Goal: Information Seeking & Learning: Learn about a topic

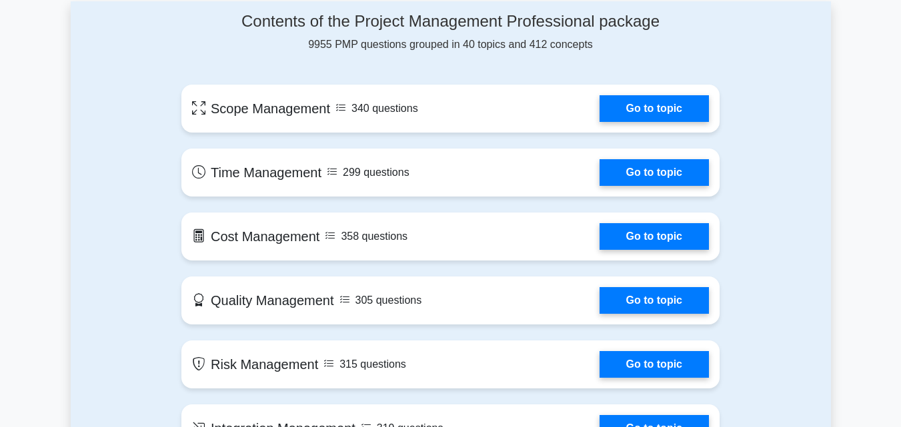
scroll to position [747, 0]
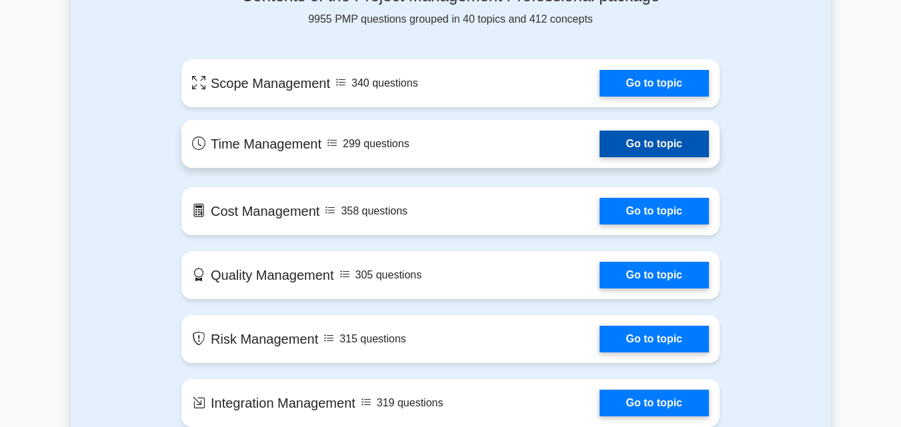
click at [599, 141] on link "Go to topic" at bounding box center [653, 144] width 109 height 27
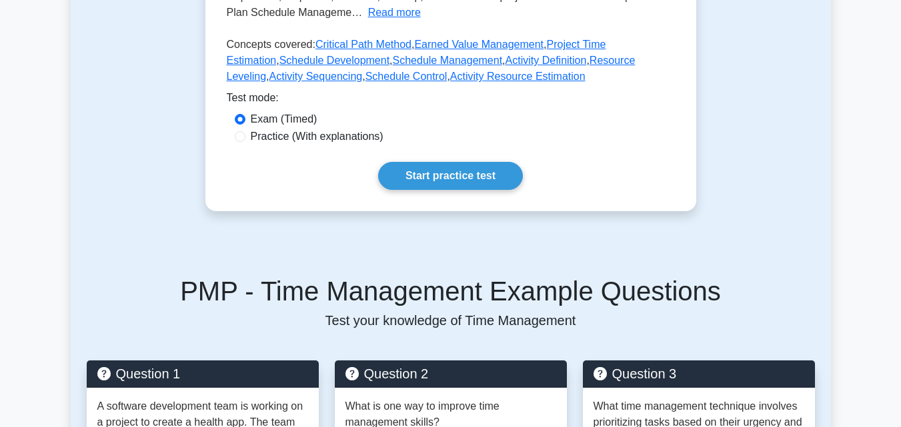
scroll to position [373, 0]
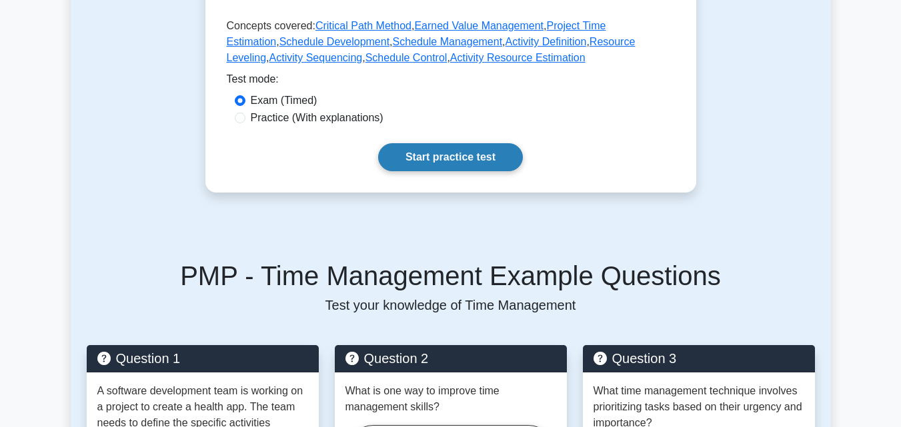
click at [499, 154] on link "Start practice test" at bounding box center [450, 157] width 145 height 28
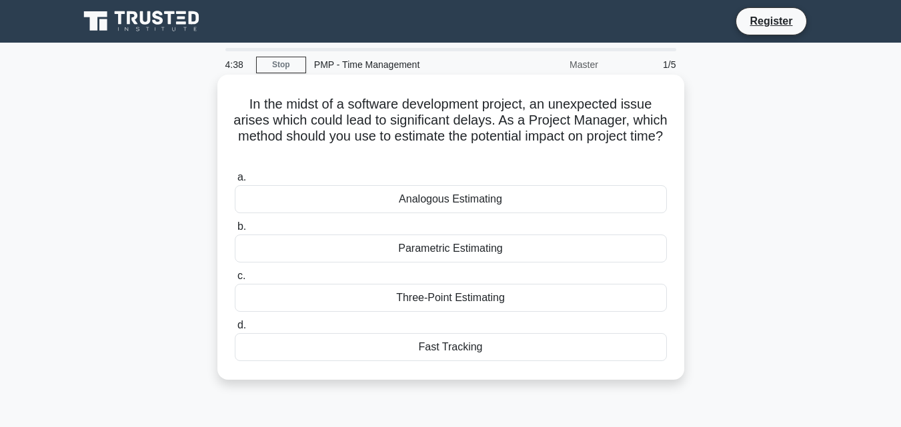
click at [443, 349] on div "Fast Tracking" at bounding box center [451, 347] width 432 height 28
click at [235, 330] on input "d. Fast Tracking" at bounding box center [235, 325] width 0 height 9
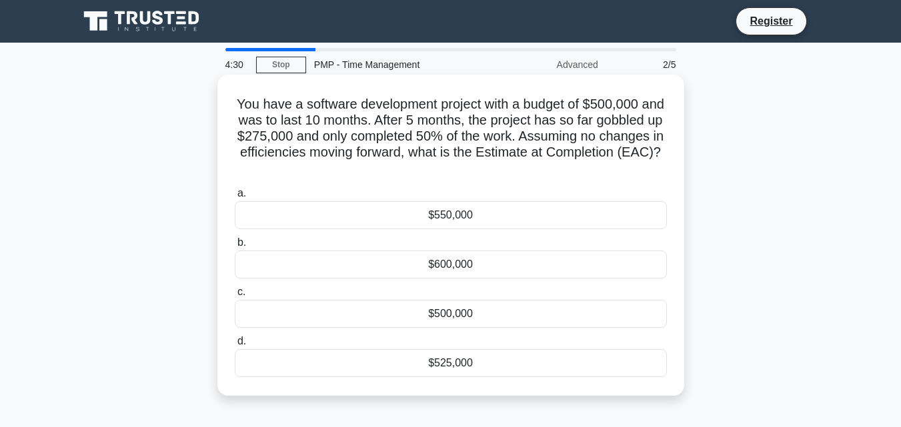
click at [445, 311] on div "$500,000" at bounding box center [451, 314] width 432 height 28
click at [235, 297] on input "c. $500,000" at bounding box center [235, 292] width 0 height 9
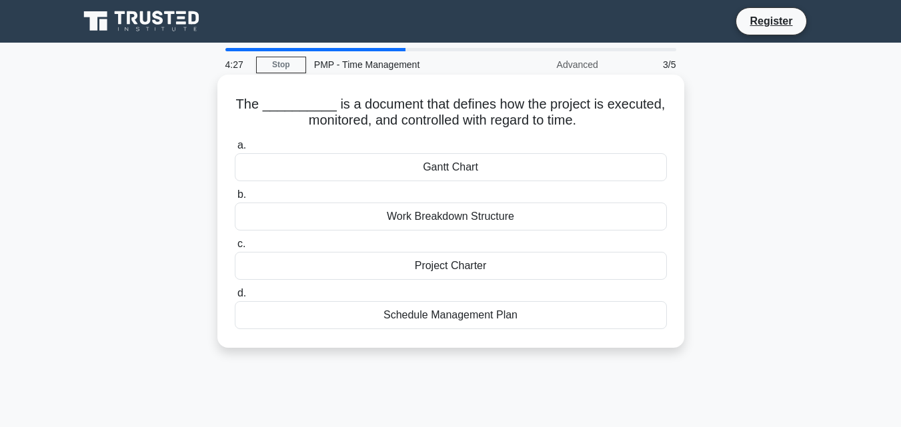
click at [440, 170] on div "Gantt Chart" at bounding box center [451, 167] width 432 height 28
click at [235, 150] on input "a. Gantt Chart" at bounding box center [235, 145] width 0 height 9
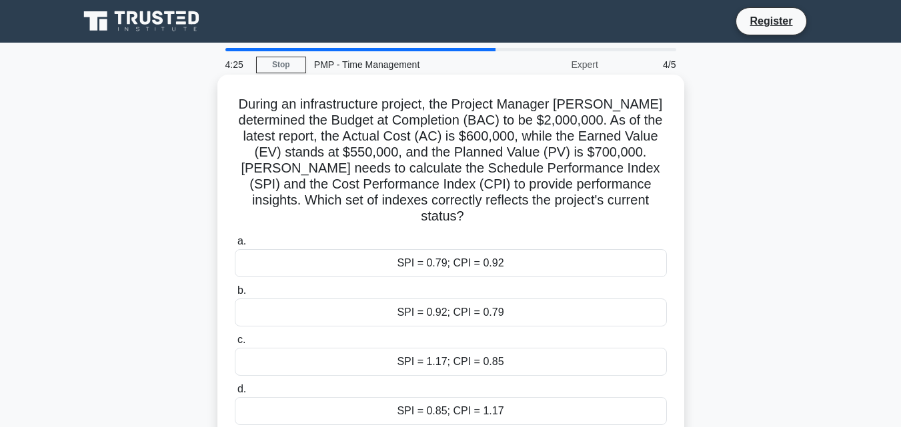
click at [389, 299] on div "SPI = 0.92; CPI = 0.79" at bounding box center [451, 313] width 432 height 28
click at [235, 295] on input "b. SPI = 0.92; CPI = 0.79" at bounding box center [235, 291] width 0 height 9
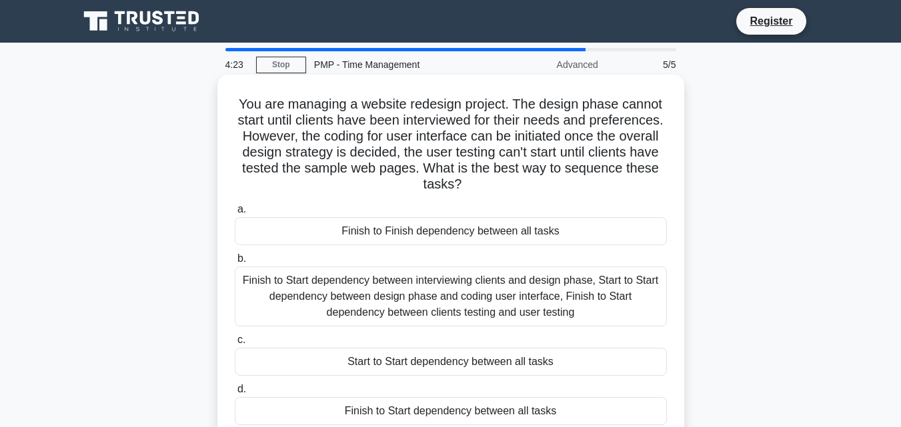
click at [434, 365] on div "Start to Start dependency between all tasks" at bounding box center [451, 362] width 432 height 28
click at [235, 345] on input "c. Start to Start dependency between all tasks" at bounding box center [235, 340] width 0 height 9
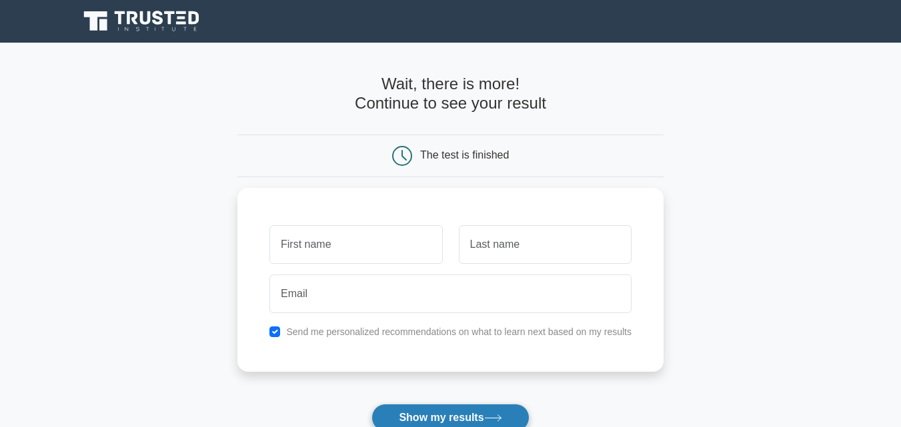
click at [523, 419] on button "Show my results" at bounding box center [449, 418] width 157 height 28
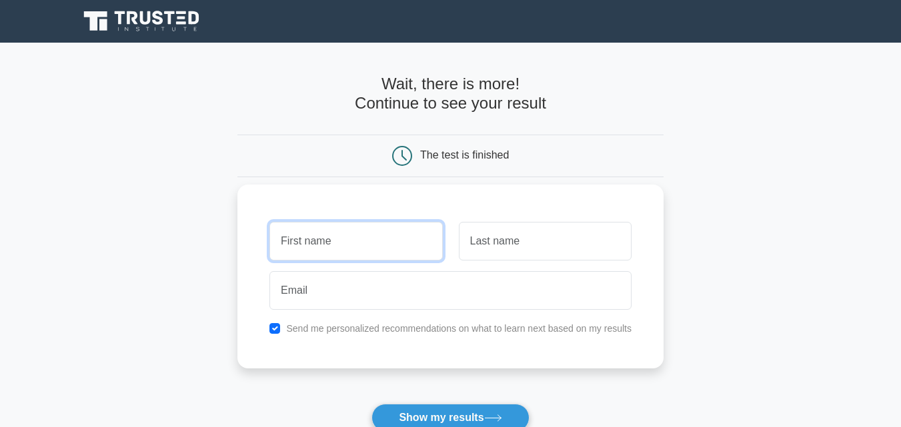
click at [385, 235] on input "text" at bounding box center [355, 241] width 173 height 39
type input "tejas"
click at [371, 404] on button "Show my results" at bounding box center [449, 418] width 157 height 28
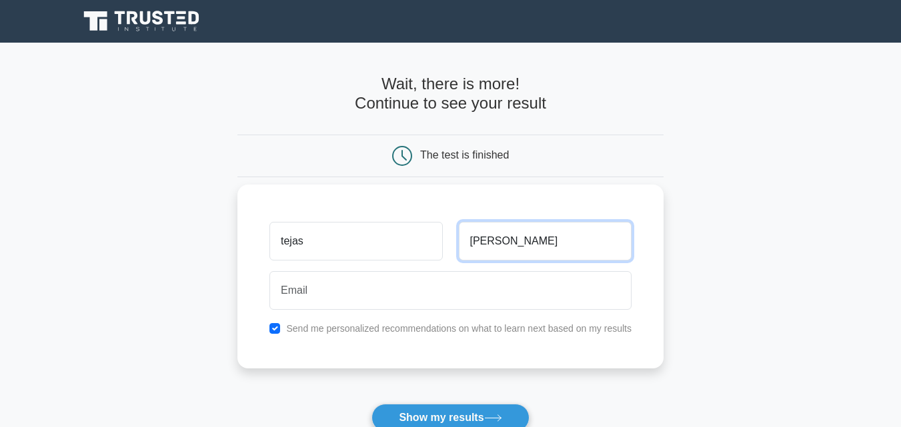
type input "maheshwari"
click at [371, 404] on button "Show my results" at bounding box center [449, 418] width 157 height 28
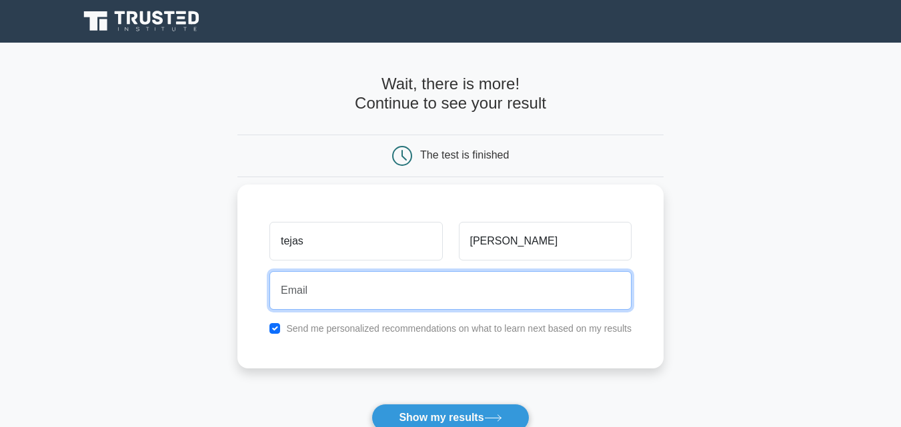
click at [371, 404] on button "Show my results" at bounding box center [449, 418] width 157 height 28
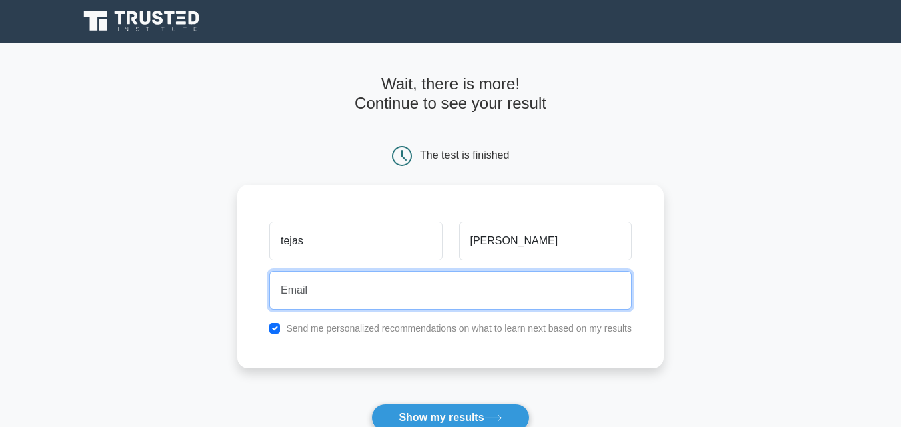
click at [371, 404] on button "Show my results" at bounding box center [449, 418] width 157 height 28
type input "tejasmaheshwari@04gimal.com"
click at [371, 404] on button "Show my results" at bounding box center [449, 418] width 157 height 28
